Goal: Entertainment & Leisure: Consume media (video, audio)

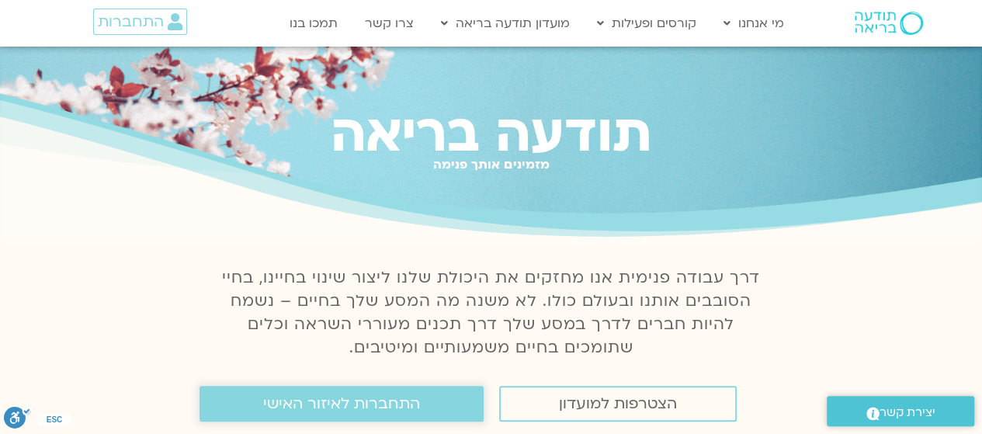
click at [408, 412] on span "התחברות לאיזור האישי" at bounding box center [341, 403] width 157 height 17
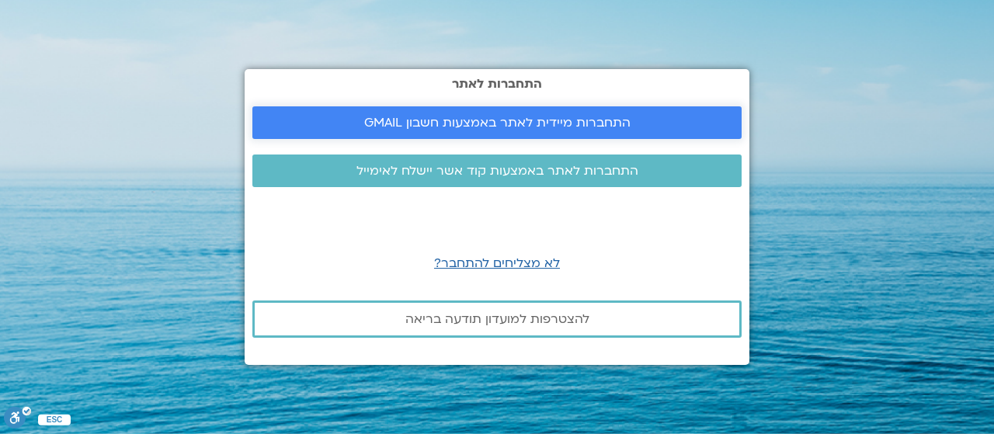
click at [498, 117] on span "התחברות מיידית לאתר באמצעות חשבון GMAIL" at bounding box center [497, 123] width 266 height 14
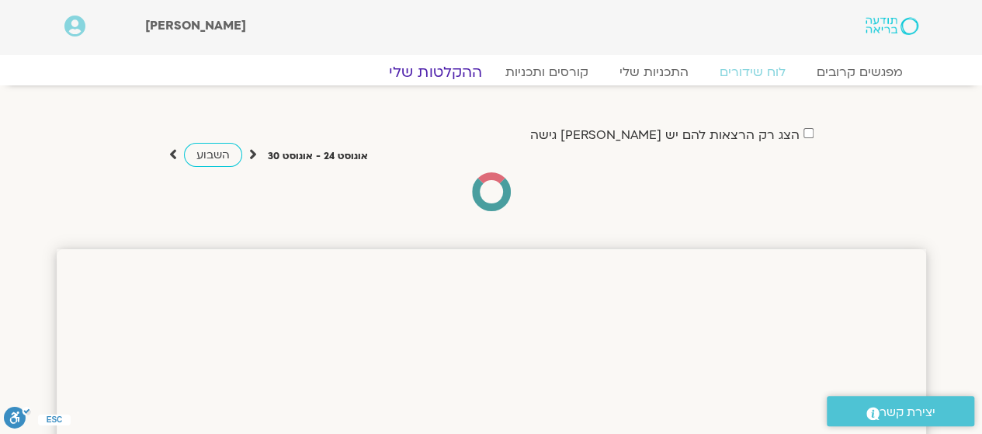
click at [457, 68] on link "ההקלטות שלי" at bounding box center [435, 72] width 130 height 19
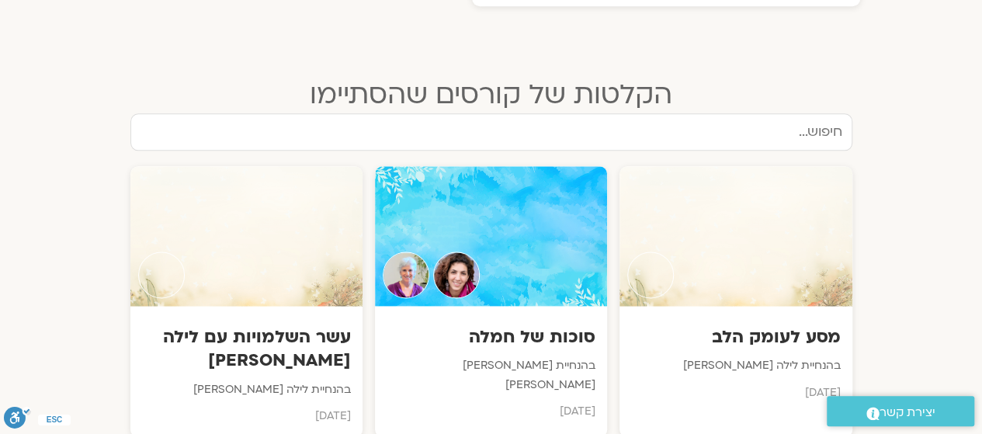
scroll to position [932, 0]
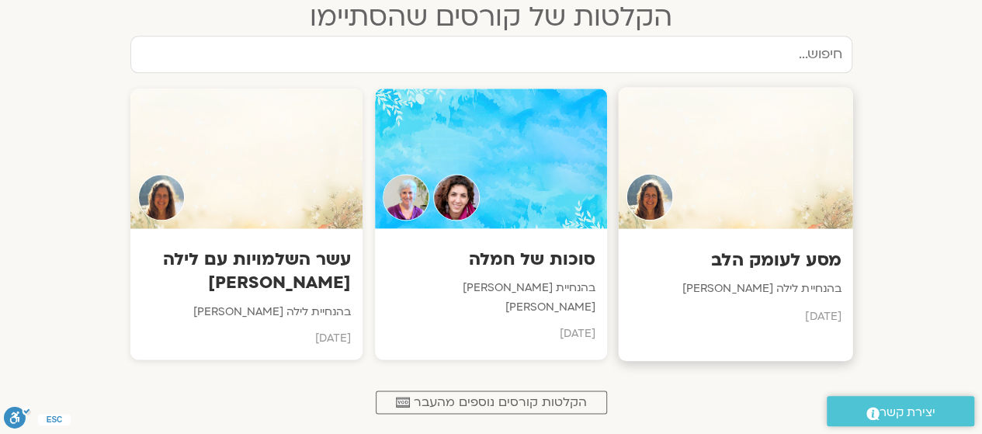
click at [747, 249] on h3 "מסע לעומק הלב" at bounding box center [735, 260] width 211 height 24
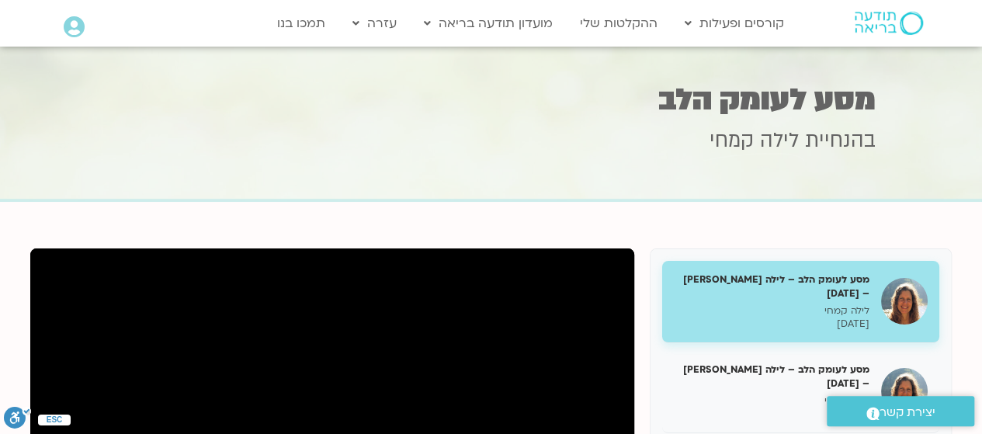
scroll to position [231, 0]
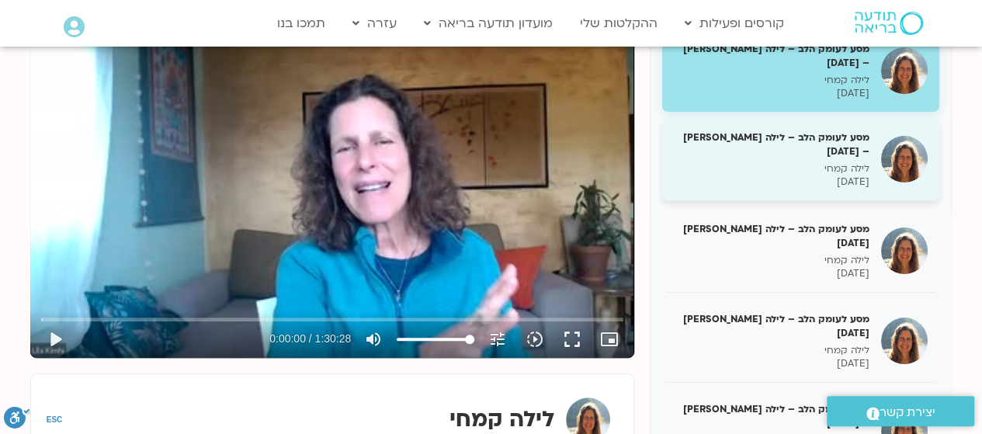
click at [834, 162] on p "לילה קמחי" at bounding box center [772, 168] width 196 height 13
